Goal: Navigation & Orientation: Find specific page/section

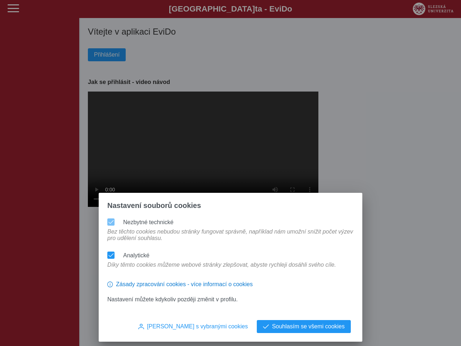
click at [231, 173] on div "Nastavení souborů cookies Nezbytné technické Bez těchto cookies nebudou stránky…" at bounding box center [230, 173] width 461 height 346
click at [111, 218] on div at bounding box center [110, 221] width 7 height 7
click at [111, 252] on span at bounding box center [110, 254] width 5 height 5
click at [207, 326] on span "[PERSON_NAME] s vybranými cookies" at bounding box center [197, 326] width 101 height 6
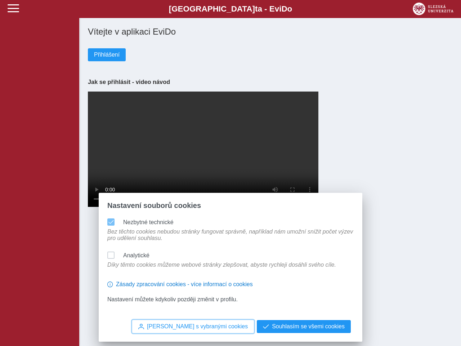
scroll to position [4, 4]
click at [305, 326] on span "Souhlasím se všemi cookies" at bounding box center [308, 326] width 73 height 6
